Goal: Task Accomplishment & Management: Use online tool/utility

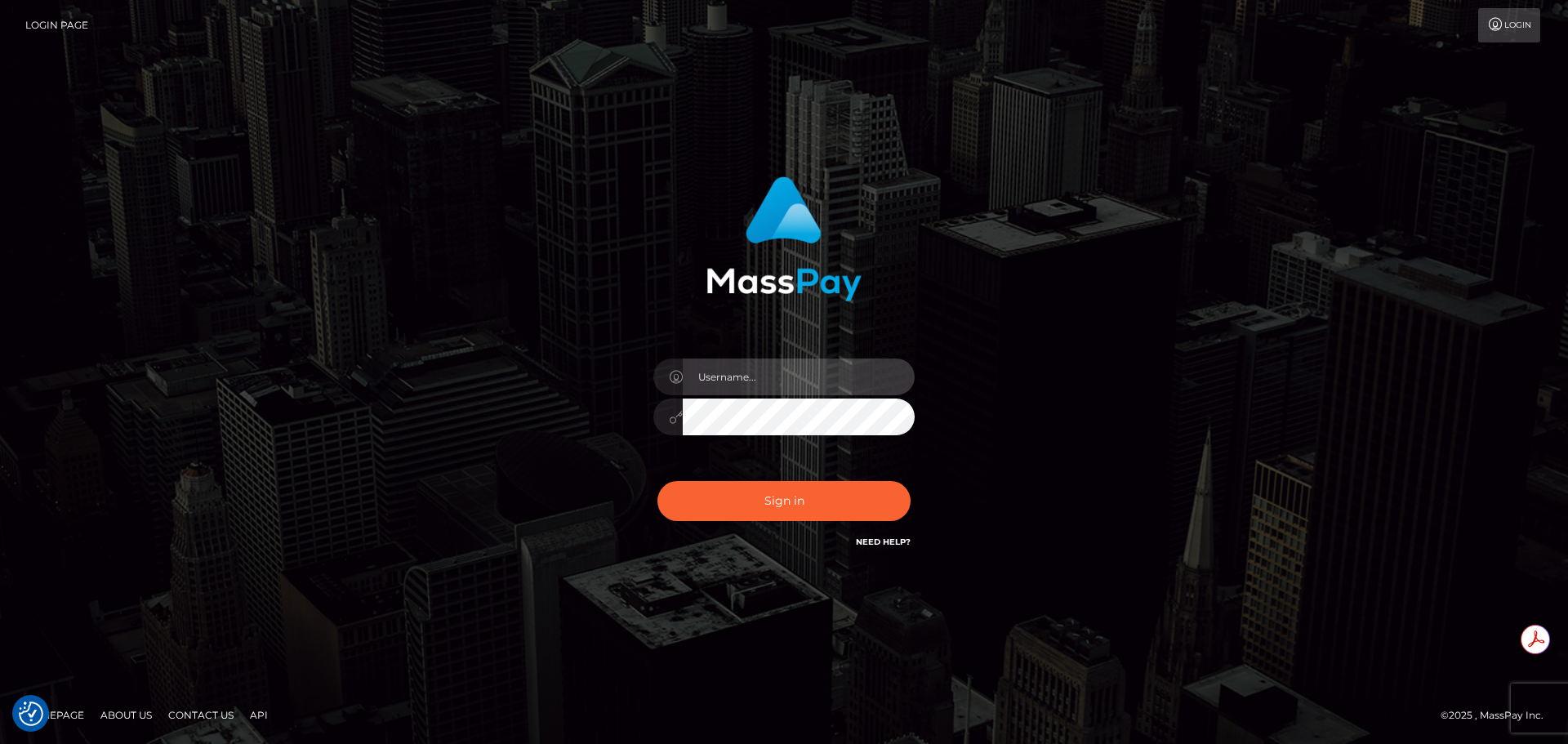
click at [770, 371] on input "text" at bounding box center [798, 377] width 232 height 37
type input "Michelle.T"
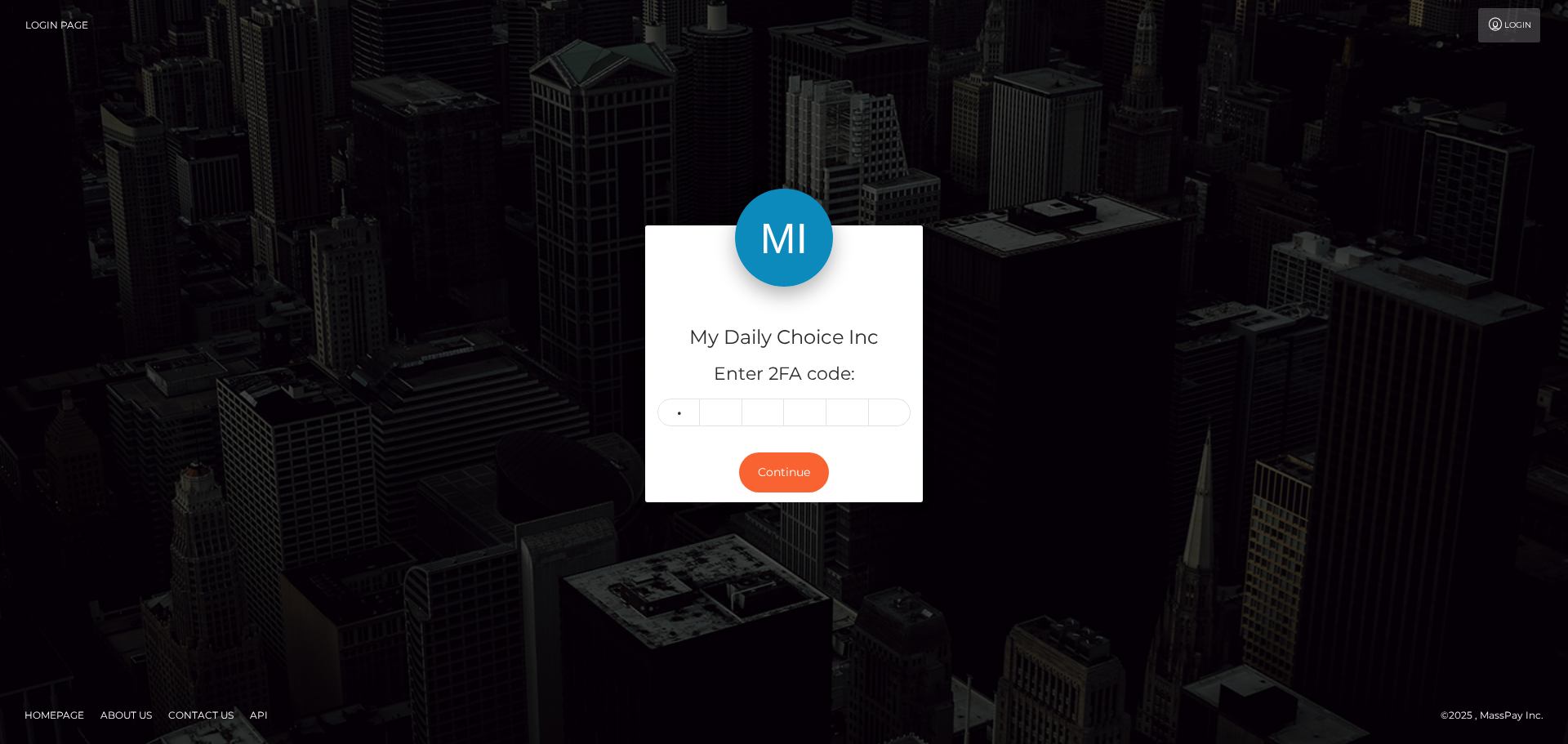
type input "4"
type input "3"
type input "5"
type input "2"
type input "4"
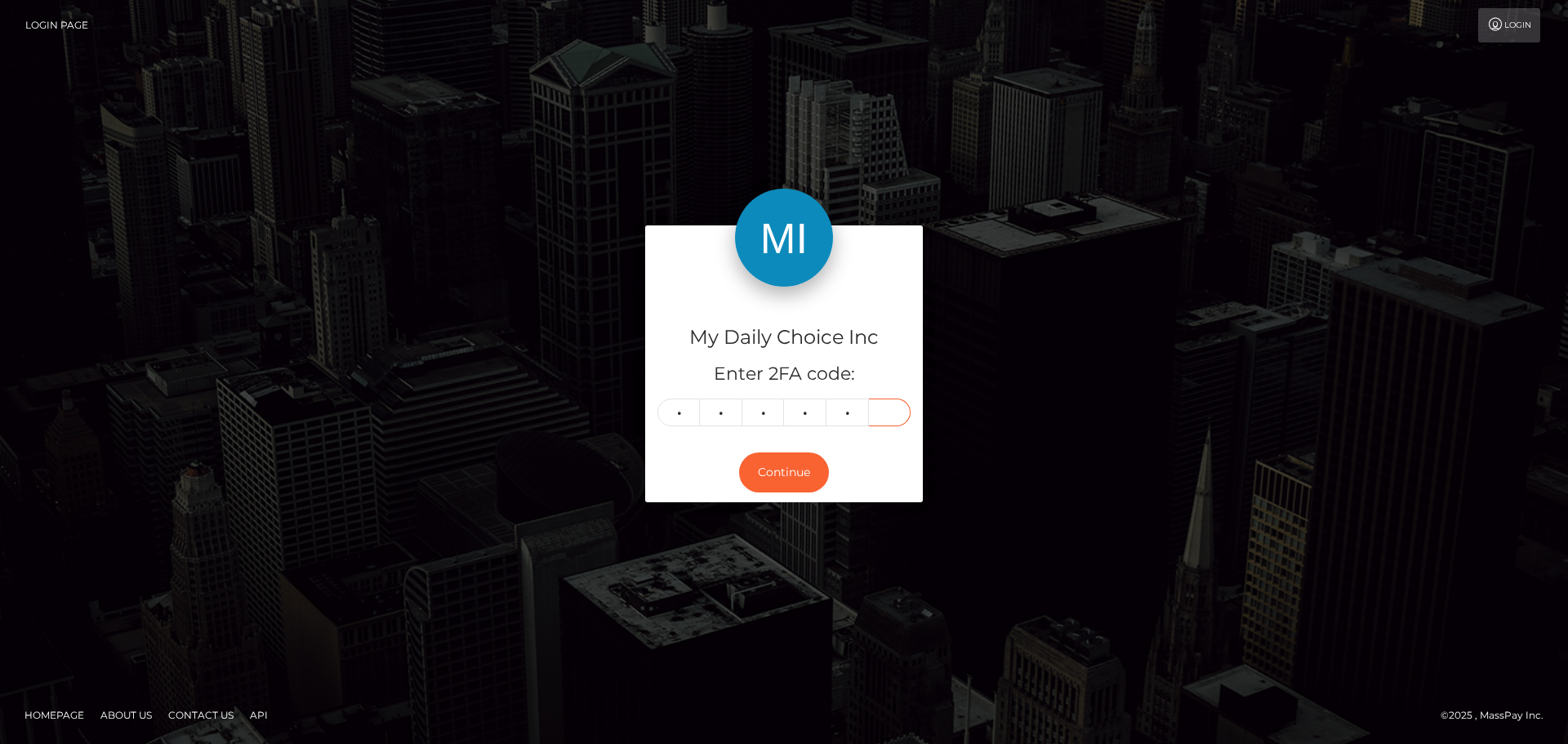
type input "4"
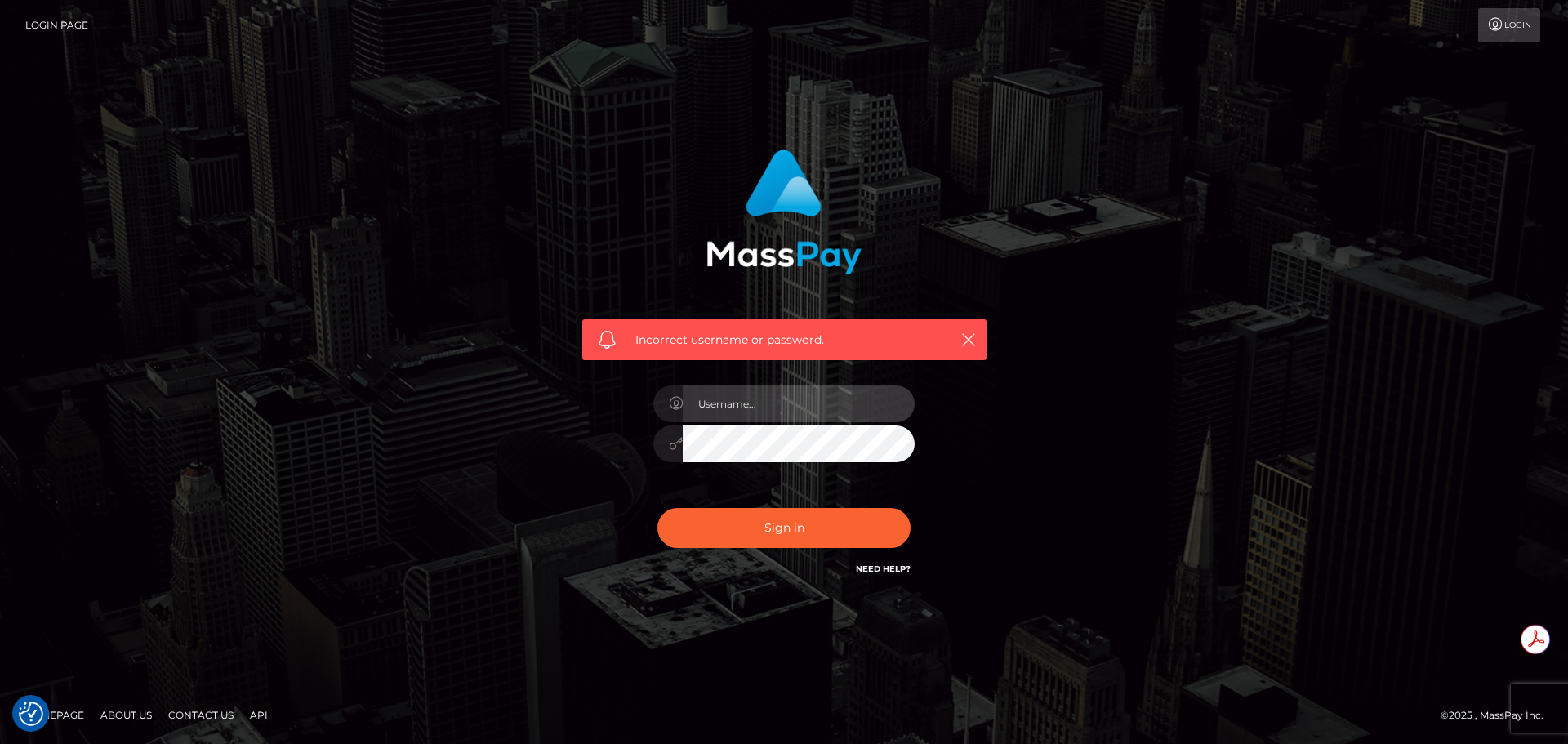
click at [717, 406] on input "text" at bounding box center [798, 403] width 232 height 37
type input "Michelle.T"
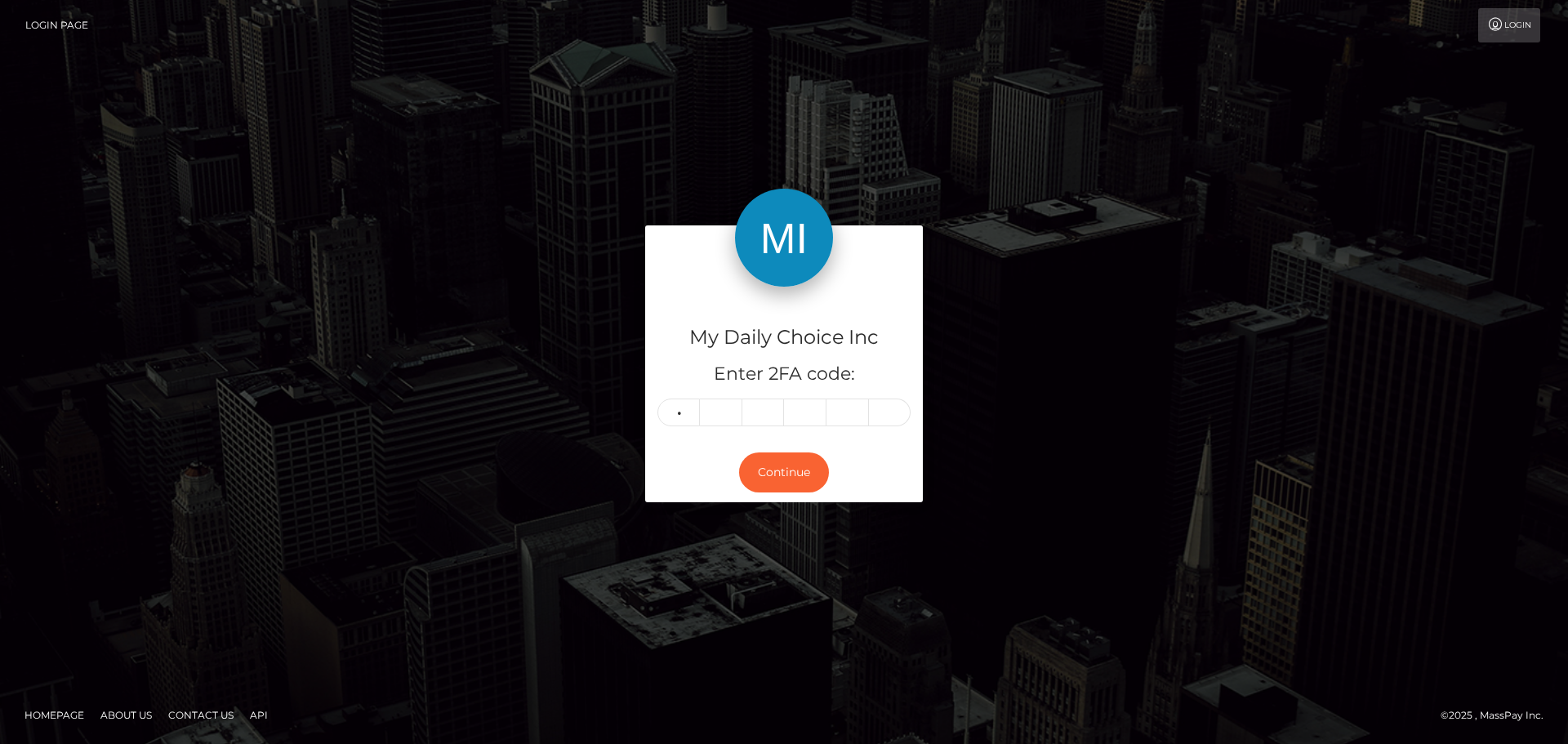
type input "5"
type input "1"
type input "0"
type input "7"
type input "1"
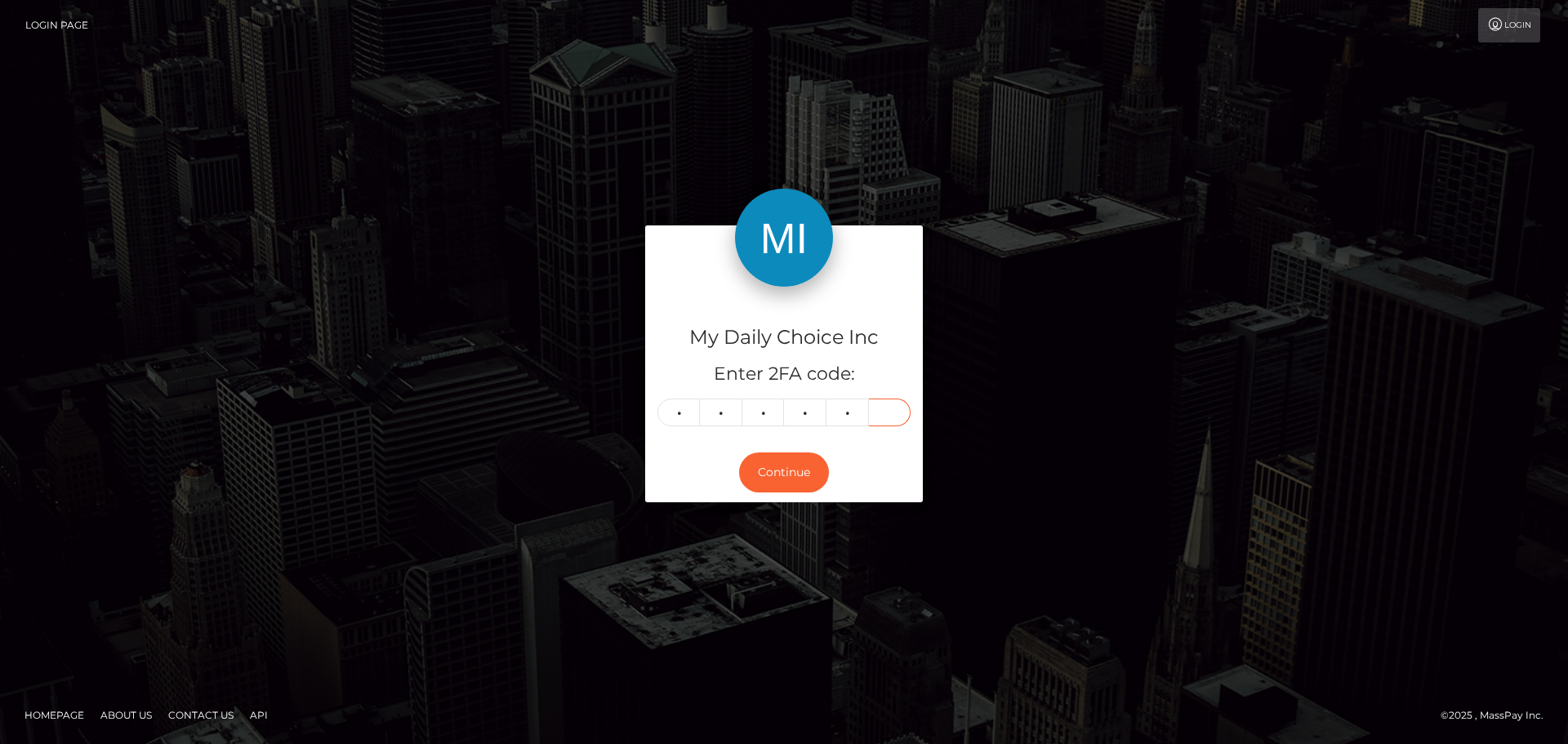
type input "3"
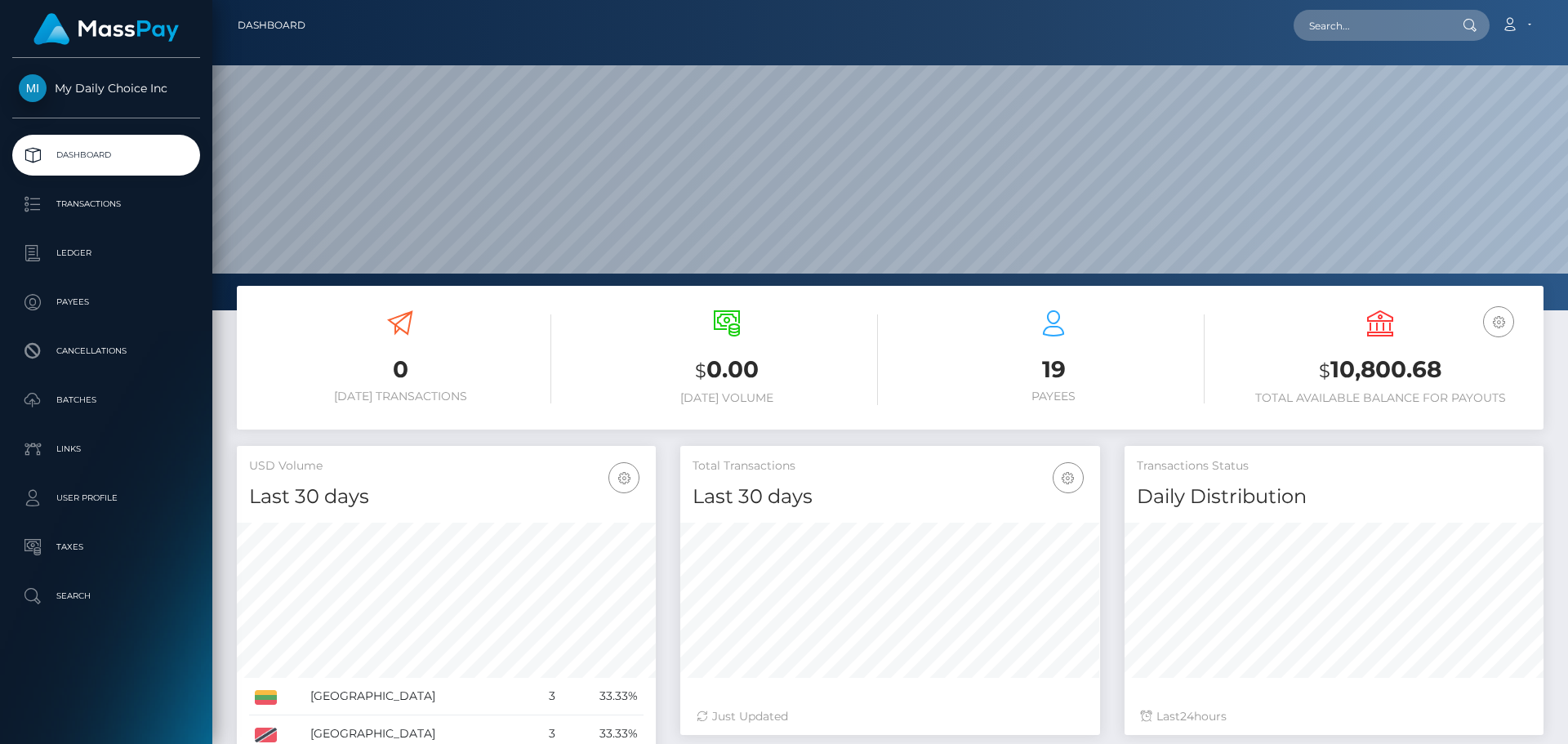
scroll to position [289, 420]
click at [91, 394] on p "Batches" at bounding box center [106, 400] width 175 height 25
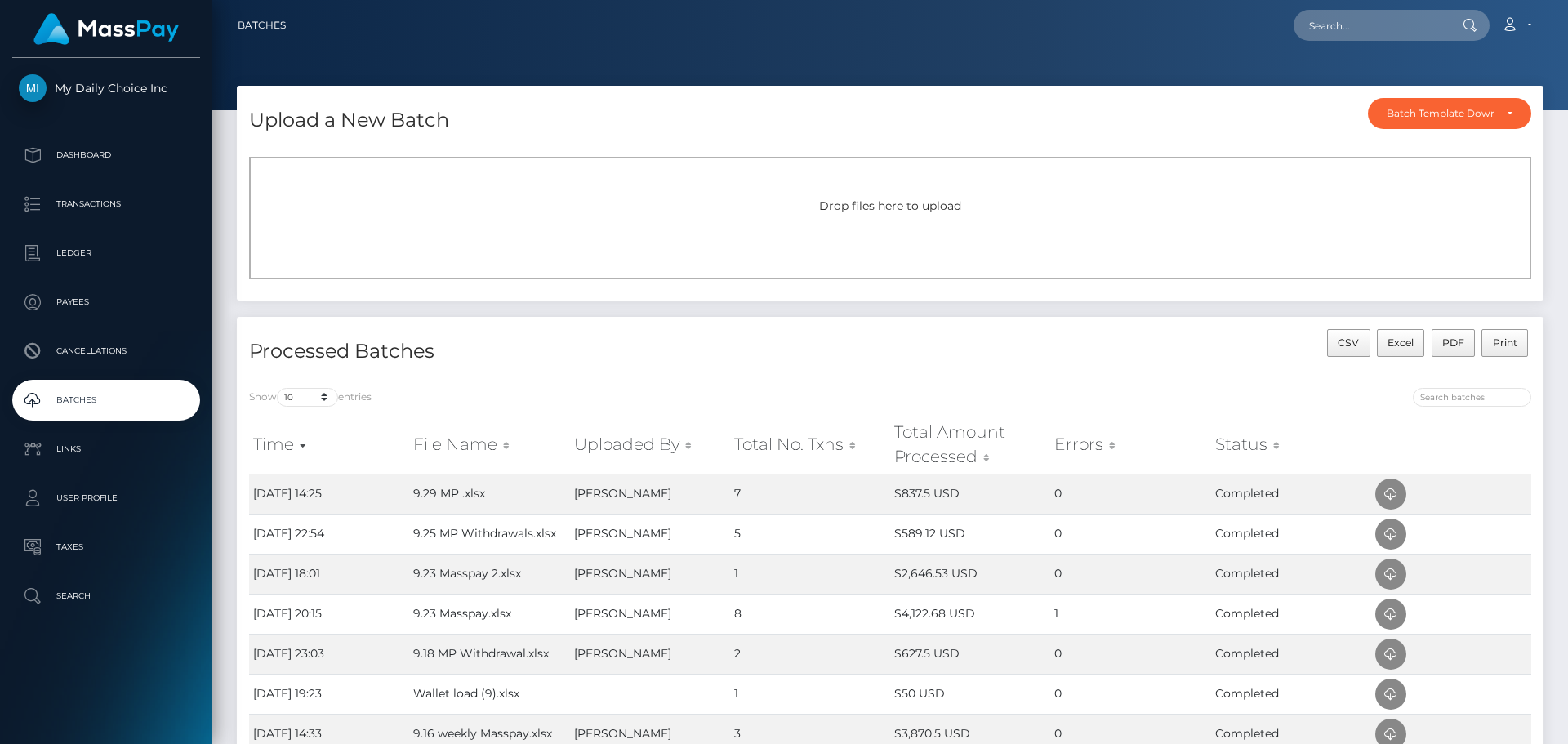
click at [932, 215] on div "Drop files here to upload" at bounding box center [889, 217] width 1282 height 122
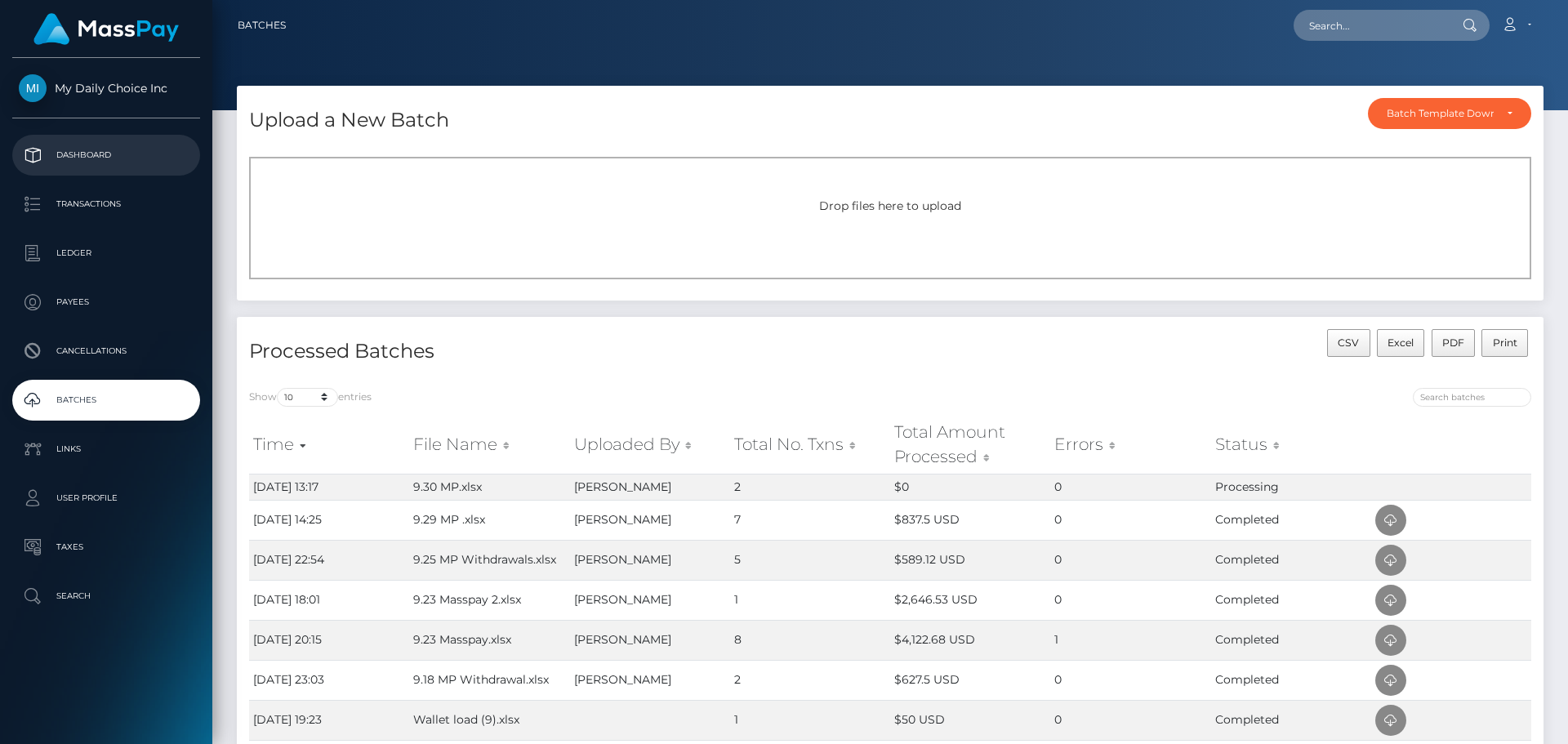
click at [88, 156] on p "Dashboard" at bounding box center [106, 156] width 175 height 25
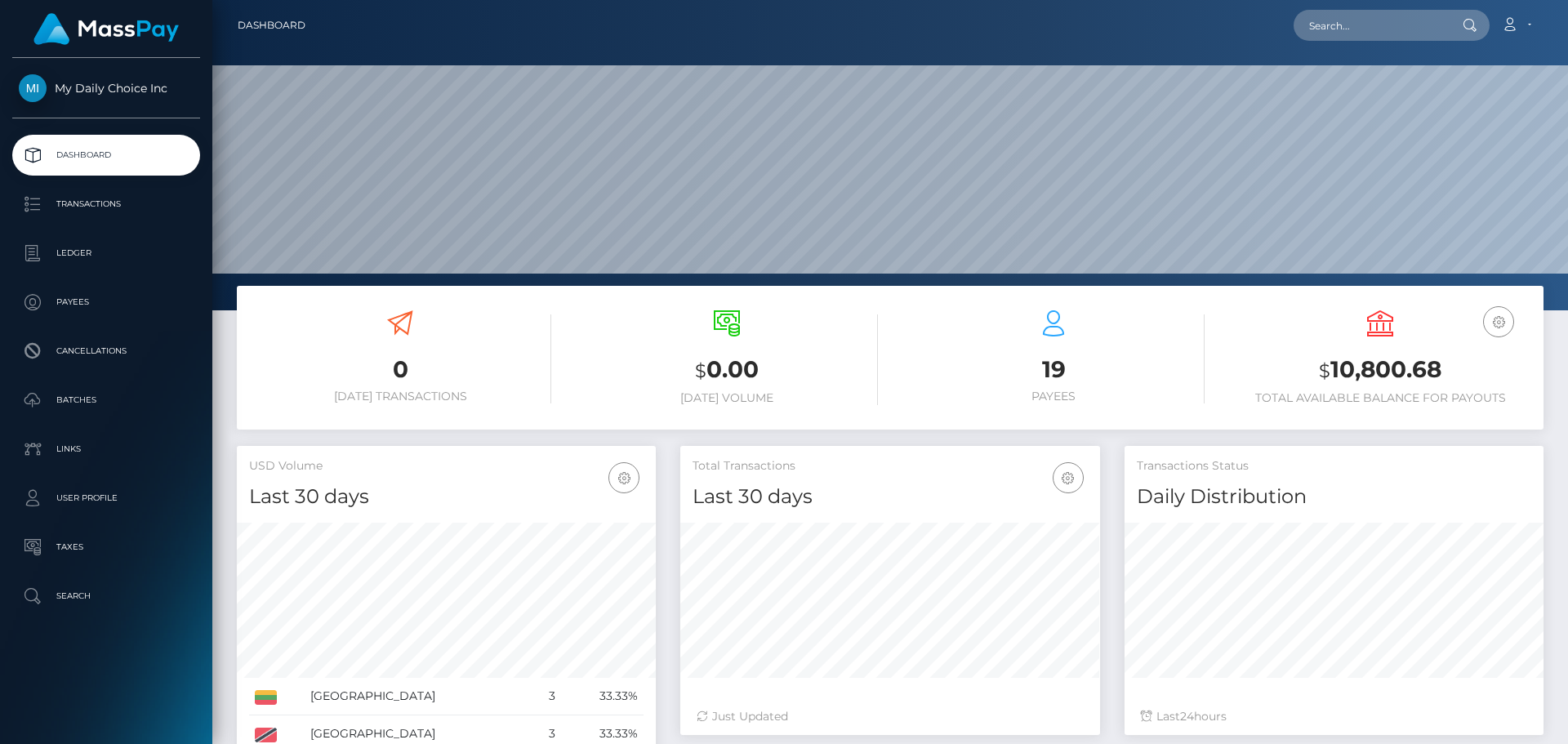
scroll to position [289, 420]
click at [81, 397] on p "Batches" at bounding box center [106, 400] width 175 height 25
